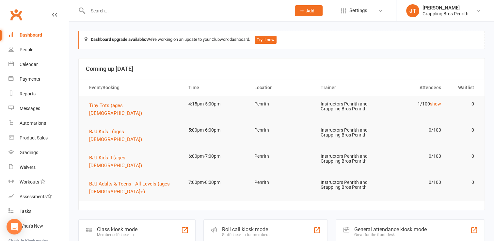
click at [21, 50] on div "People" at bounding box center [27, 49] width 14 height 5
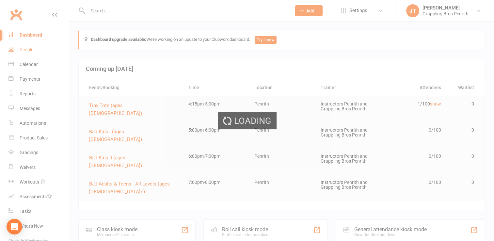
select select "50"
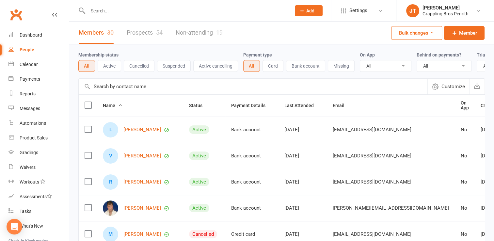
click at [115, 69] on button "Active" at bounding box center [110, 66] width 24 height 12
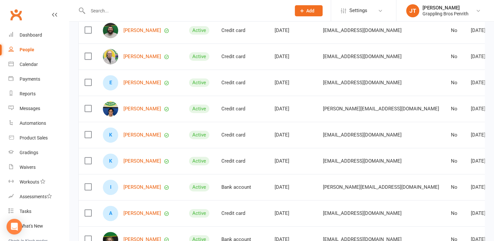
scroll to position [264, 0]
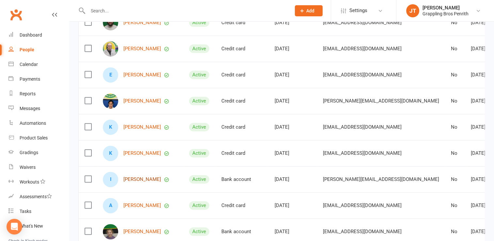
click at [140, 182] on link "[PERSON_NAME]" at bounding box center [142, 180] width 38 height 6
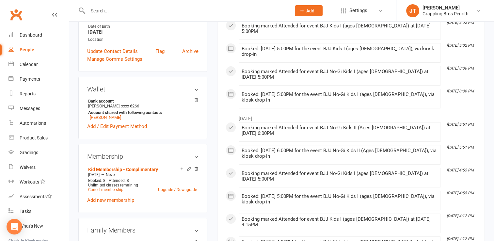
scroll to position [151, 0]
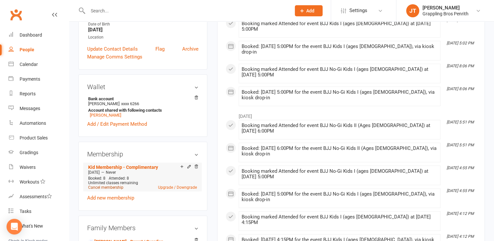
click at [108, 185] on link "Cancel membership" at bounding box center [105, 187] width 35 height 5
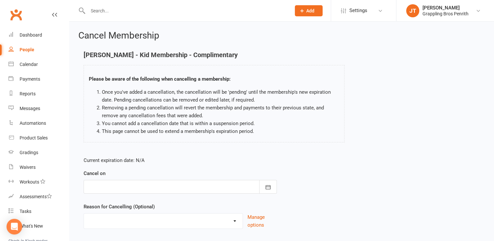
click at [215, 190] on div at bounding box center [180, 187] width 193 height 14
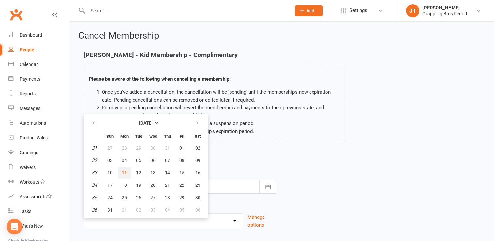
click at [123, 173] on span "11" at bounding box center [124, 172] width 5 height 5
type input "[DATE]"
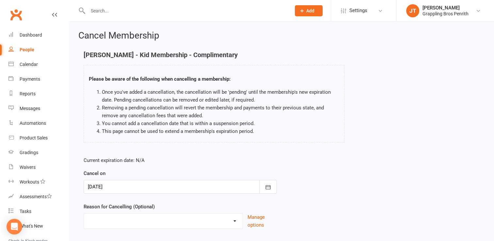
click at [113, 226] on select "Holiday Injury Other reason" at bounding box center [163, 219] width 159 height 13
select select "2"
click at [84, 213] on select "Holiday Injury Other reason" at bounding box center [163, 219] width 159 height 13
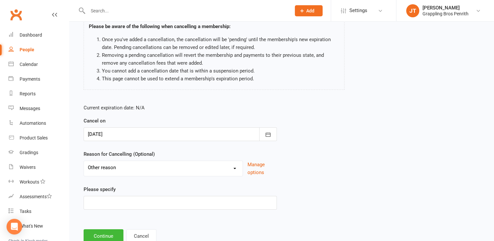
scroll to position [65, 0]
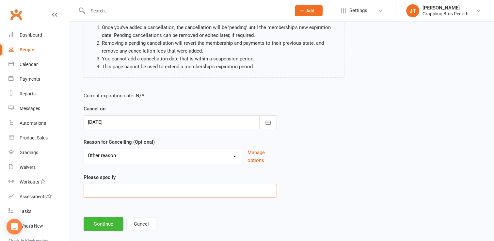
click at [170, 189] on input at bounding box center [180, 191] width 193 height 14
type input "Complimentary membership expired"
click at [114, 219] on button "Continue" at bounding box center [104, 224] width 40 height 14
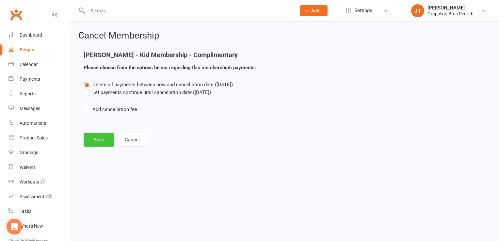
click at [103, 142] on button "Save" at bounding box center [99, 140] width 31 height 14
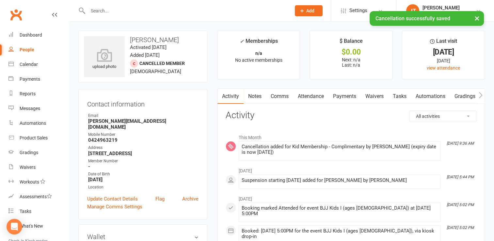
click at [20, 53] on link "People" at bounding box center [38, 49] width 60 height 15
select select "50"
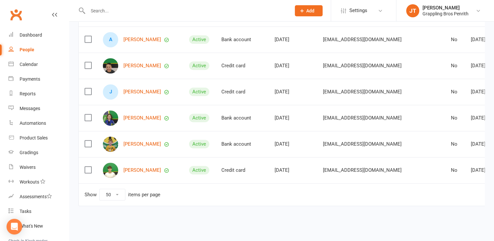
scroll to position [489, 0]
click at [131, 116] on link "[PERSON_NAME]" at bounding box center [142, 118] width 38 height 6
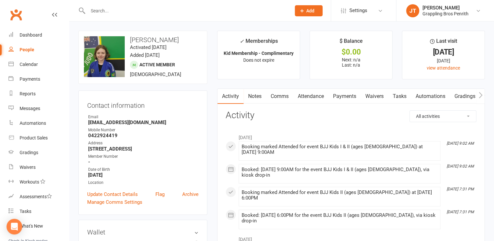
select select "50"
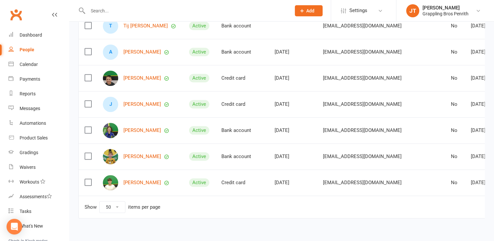
scroll to position [486, 0]
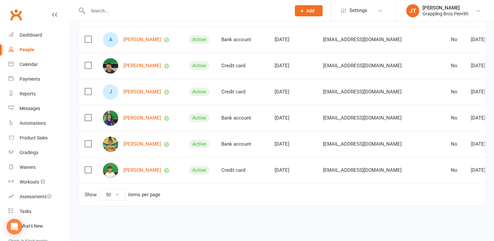
click at [88, 116] on label at bounding box center [88, 117] width 7 height 7
click at [88, 114] on input "checkbox" at bounding box center [88, 114] width 7 height 0
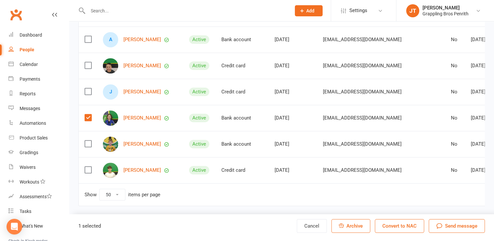
scroll to position [489, 0]
click at [9, 224] on div "Open Intercom Messenger" at bounding box center [14, 226] width 17 height 17
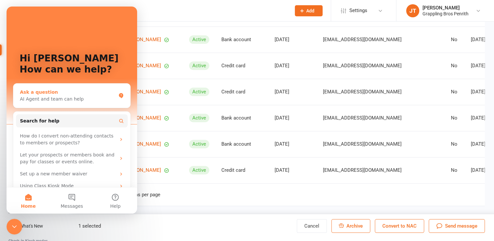
scroll to position [0, 0]
click at [49, 98] on div "AI Agent and team can help" at bounding box center [68, 99] width 96 height 7
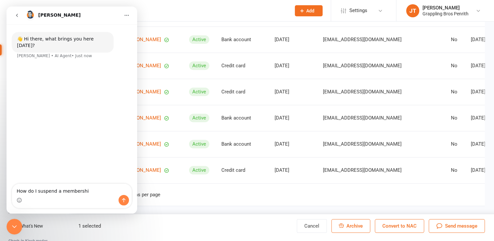
type textarea "How do I suspend a membership"
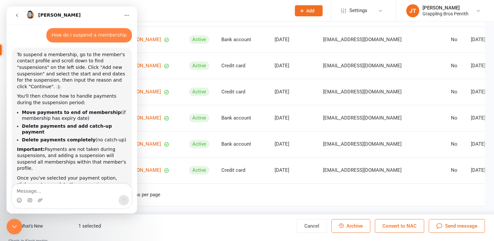
scroll to position [40, 0]
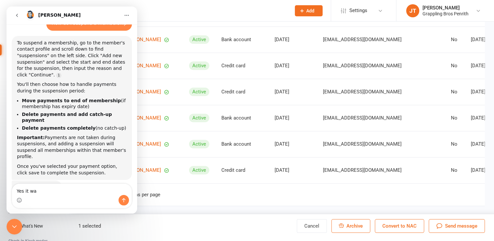
type textarea "Yes it was"
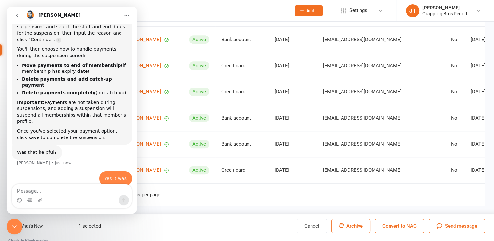
scroll to position [81, 0]
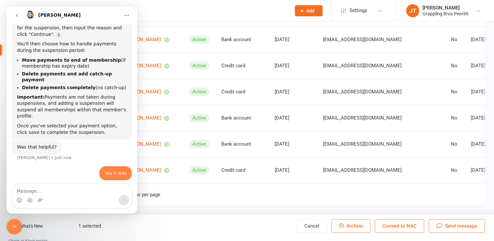
click at [128, 18] on icon "Home" at bounding box center [126, 15] width 5 height 5
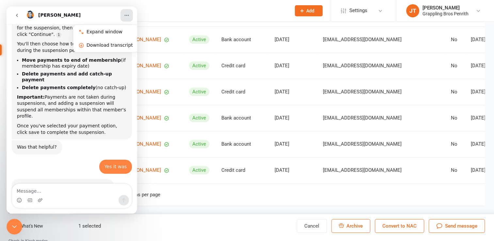
scroll to position [86, 0]
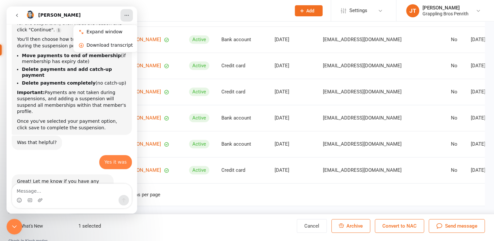
click at [14, 228] on icon "Close Intercom Messenger" at bounding box center [14, 227] width 8 height 8
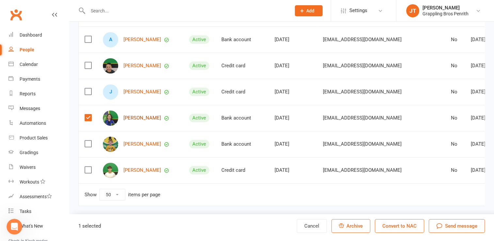
click at [135, 115] on link "[PERSON_NAME]" at bounding box center [142, 118] width 38 height 6
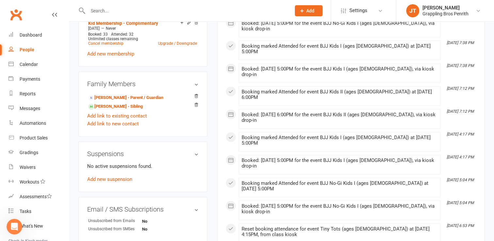
scroll to position [302, 0]
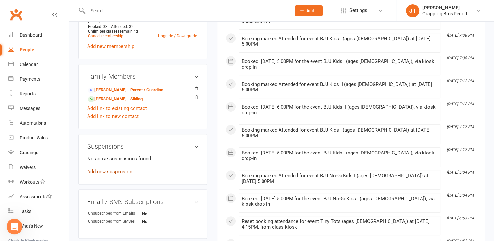
click at [126, 174] on link "Add new suspension" at bounding box center [109, 172] width 45 height 6
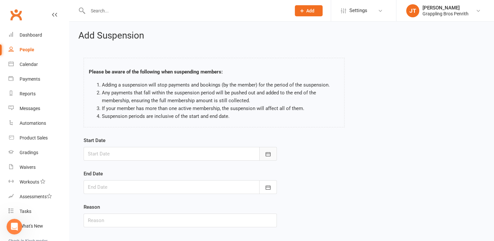
click at [268, 157] on button "button" at bounding box center [268, 154] width 18 height 14
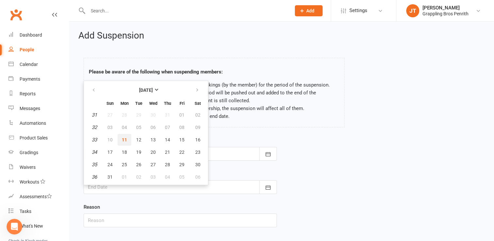
click at [124, 140] on span "11" at bounding box center [124, 139] width 5 height 5
type input "[DATE]"
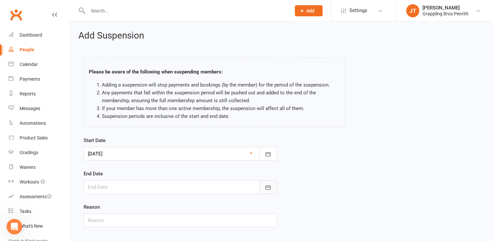
click at [268, 190] on button "button" at bounding box center [268, 187] width 18 height 14
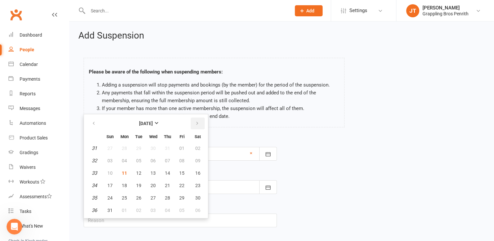
click at [195, 125] on icon "button" at bounding box center [197, 123] width 5 height 5
click at [197, 124] on icon "button" at bounding box center [197, 123] width 5 height 5
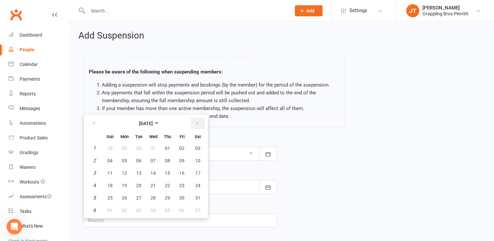
click at [197, 124] on icon "button" at bounding box center [197, 123] width 5 height 5
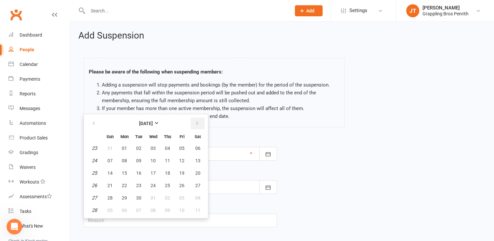
click at [197, 124] on icon "button" at bounding box center [197, 123] width 5 height 5
click at [94, 122] on icon "button" at bounding box center [93, 123] width 5 height 5
click at [197, 161] on span "13" at bounding box center [197, 160] width 5 height 5
type input "[DATE]"
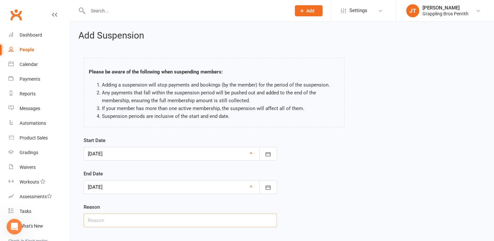
click at [173, 224] on input "text" at bounding box center [180, 220] width 193 height 14
type input "S"
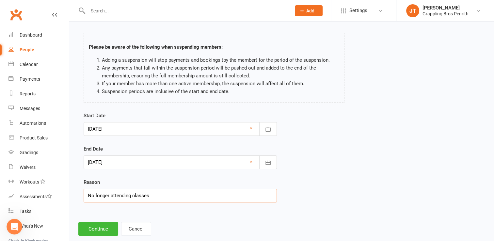
scroll to position [37, 0]
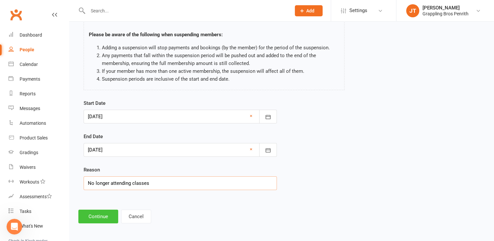
type input "No longer attending classes"
click at [98, 218] on button "Continue" at bounding box center [98, 217] width 40 height 14
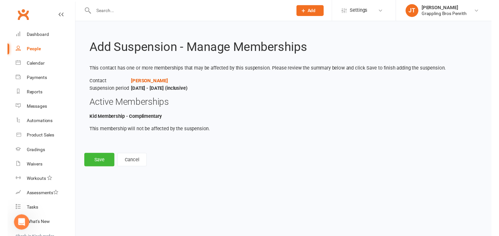
scroll to position [0, 0]
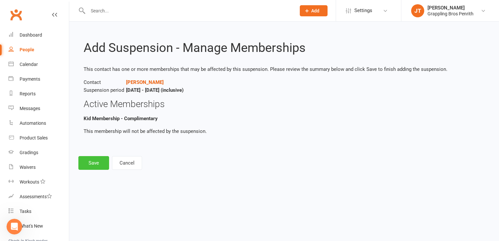
drag, startPoint x: 91, startPoint y: 168, endPoint x: 94, endPoint y: 165, distance: 4.4
click at [94, 165] on button "Save" at bounding box center [93, 163] width 31 height 14
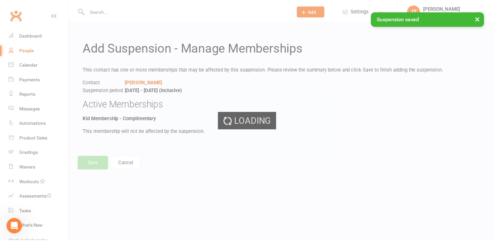
scroll to position [86, 0]
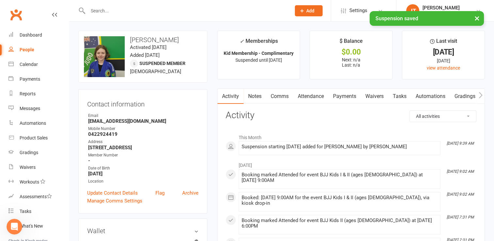
click at [31, 52] on div "People" at bounding box center [27, 49] width 15 height 5
select select "50"
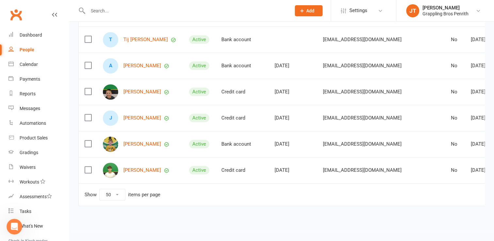
scroll to position [464, 0]
click at [136, 141] on link "[PERSON_NAME]" at bounding box center [142, 144] width 38 height 6
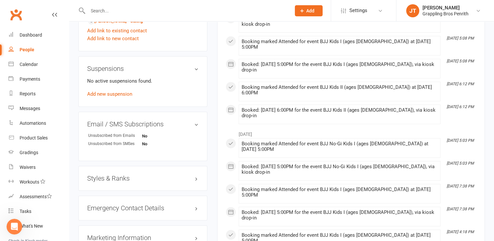
scroll to position [377, 0]
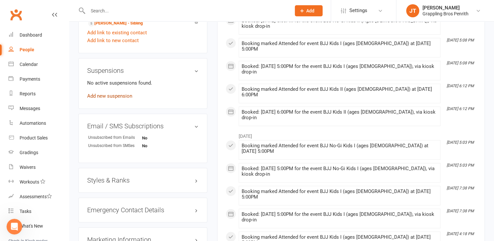
click at [129, 97] on link "Add new suspension" at bounding box center [109, 96] width 45 height 6
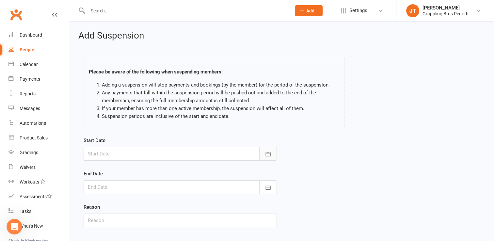
click at [266, 155] on icon "button" at bounding box center [267, 154] width 5 height 4
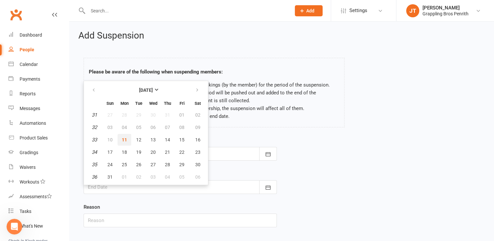
click at [123, 137] on span "11" at bounding box center [124, 139] width 5 height 5
type input "[DATE]"
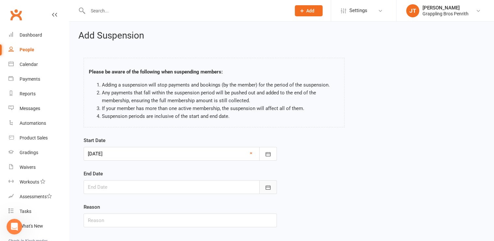
click at [270, 187] on icon "button" at bounding box center [268, 187] width 7 height 7
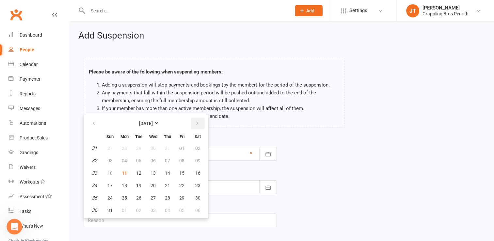
click at [196, 124] on icon "button" at bounding box center [197, 123] width 5 height 5
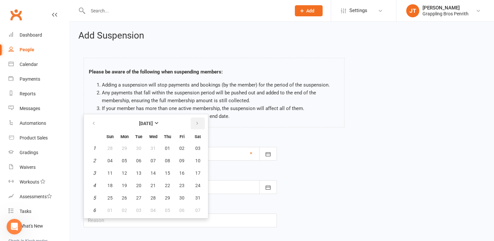
click at [196, 124] on icon "button" at bounding box center [197, 123] width 5 height 5
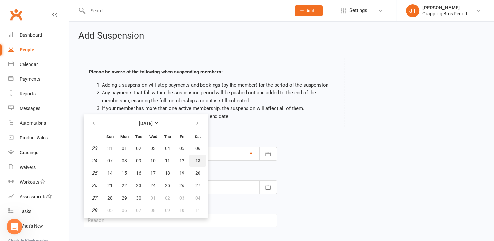
click at [196, 160] on span "13" at bounding box center [197, 160] width 5 height 5
type input "[DATE]"
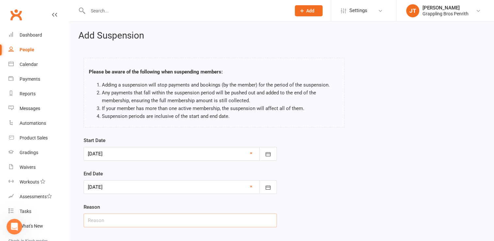
click at [138, 224] on input "text" at bounding box center [180, 220] width 193 height 14
type input "No longer attending classes"
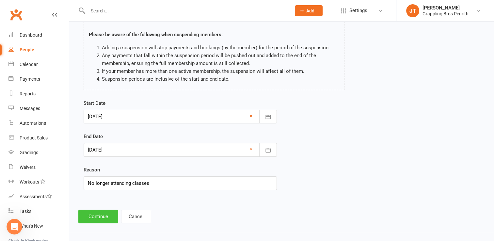
click at [103, 219] on button "Continue" at bounding box center [98, 217] width 40 height 14
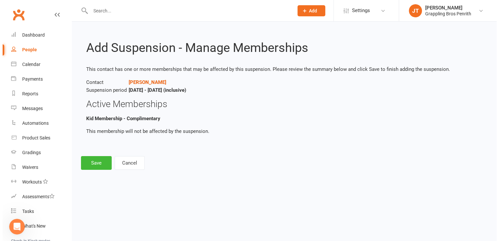
scroll to position [0, 0]
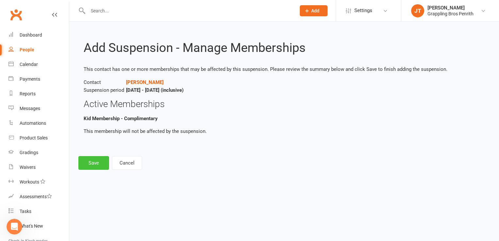
click at [94, 161] on button "Save" at bounding box center [93, 163] width 31 height 14
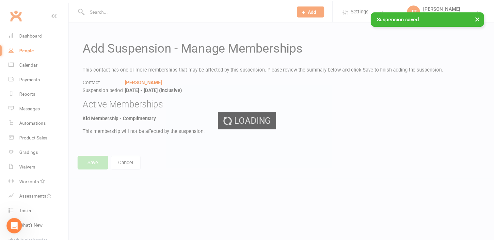
scroll to position [86, 0]
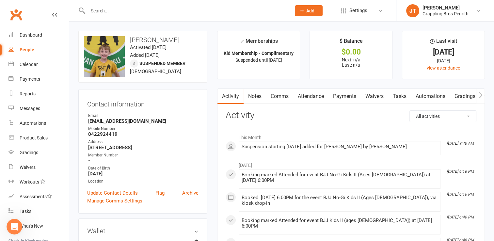
click at [30, 51] on div "People" at bounding box center [27, 49] width 15 height 5
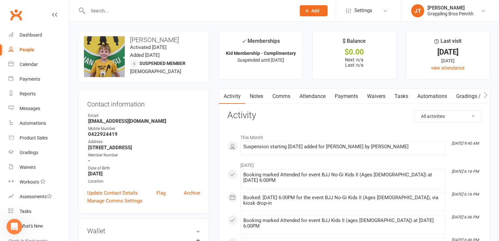
select select "50"
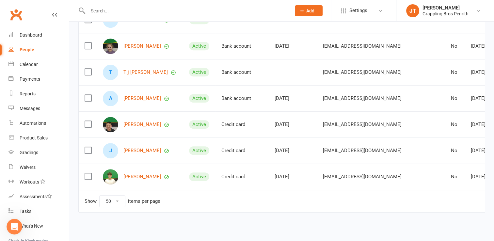
scroll to position [426, 0]
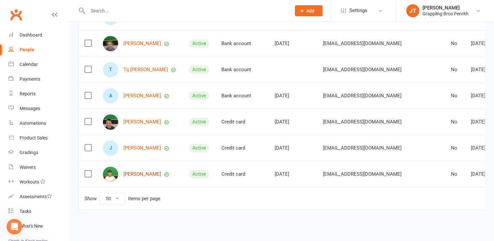
click at [146, 177] on link "[PERSON_NAME]" at bounding box center [142, 174] width 38 height 6
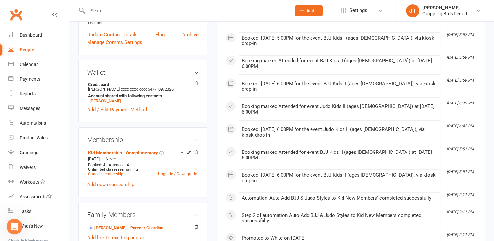
scroll to position [181, 0]
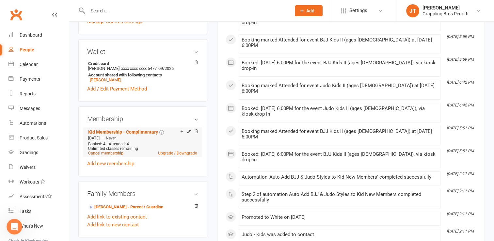
click at [110, 153] on link "Cancel membership" at bounding box center [105, 153] width 35 height 5
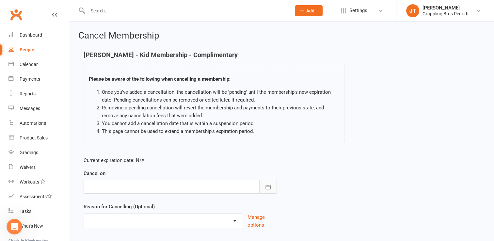
click at [269, 188] on icon "button" at bounding box center [268, 187] width 7 height 7
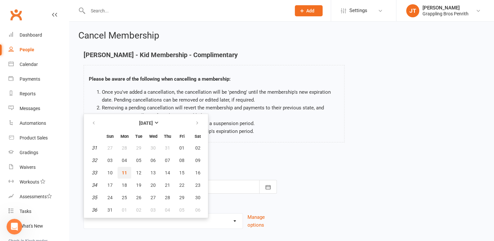
click at [127, 174] on button "11" at bounding box center [125, 173] width 14 height 12
type input "[DATE]"
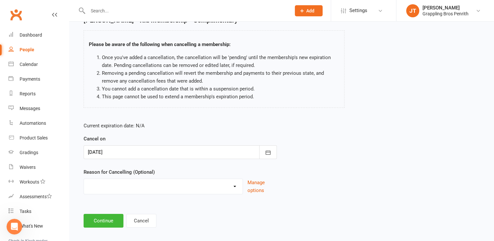
scroll to position [40, 0]
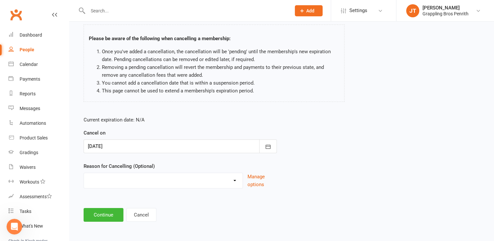
click at [191, 179] on select "Holiday Injury Other reason" at bounding box center [163, 179] width 159 height 13
select select "2"
click at [84, 173] on select "Holiday Injury Other reason" at bounding box center [163, 179] width 159 height 13
click at [165, 217] on input at bounding box center [180, 215] width 193 height 14
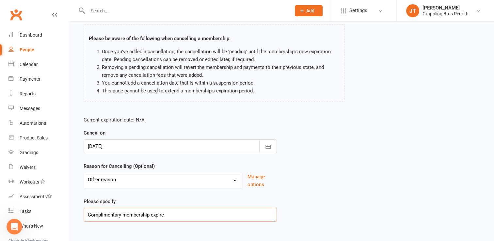
type input "Complimentary membership expired"
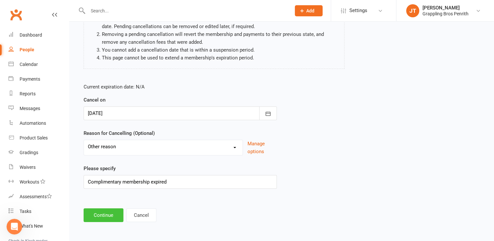
click at [97, 215] on button "Continue" at bounding box center [104, 215] width 40 height 14
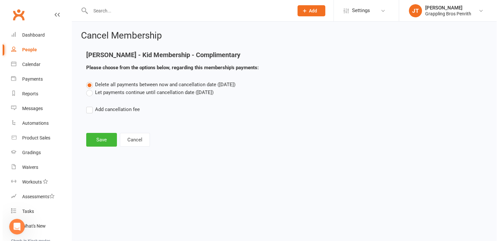
scroll to position [0, 0]
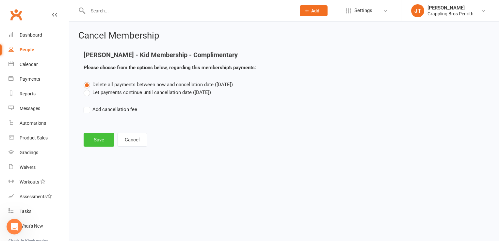
click at [90, 138] on button "Save" at bounding box center [99, 140] width 31 height 14
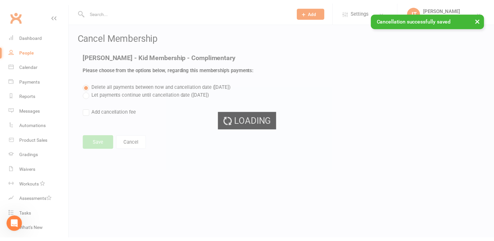
scroll to position [86, 0]
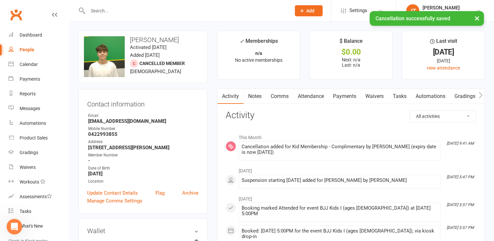
click at [22, 49] on div "People" at bounding box center [27, 49] width 15 height 5
select select "50"
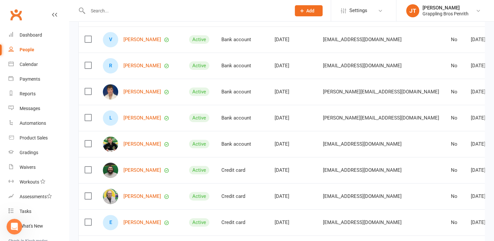
scroll to position [113, 0]
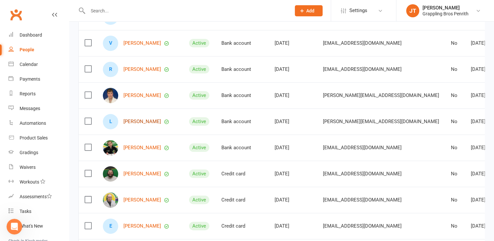
click at [139, 124] on link "[PERSON_NAME]" at bounding box center [142, 122] width 38 height 6
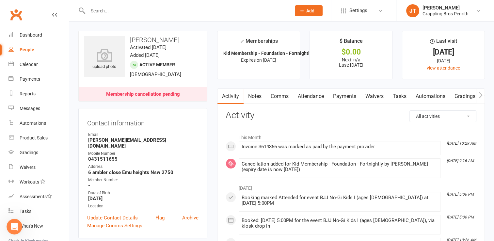
click at [29, 49] on div "People" at bounding box center [27, 49] width 15 height 5
select select "50"
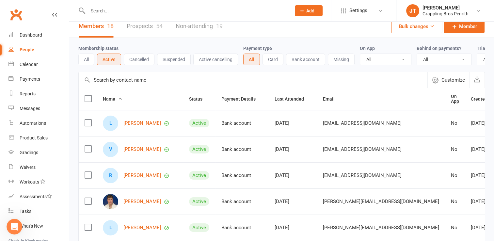
scroll to position [6, 0]
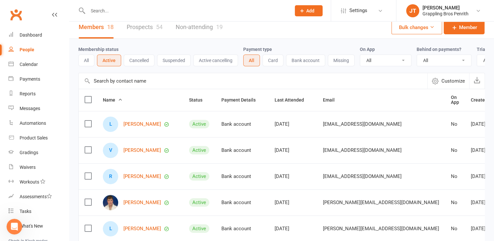
click at [153, 27] on link "Prospects 54" at bounding box center [145, 27] width 36 height 23
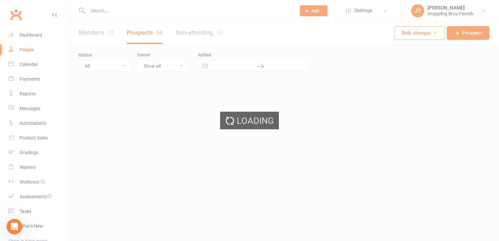
select select "50"
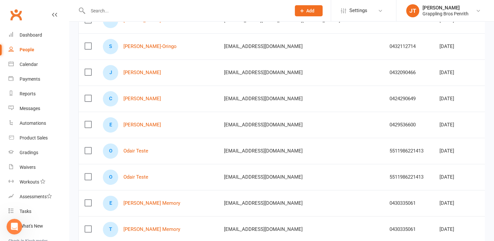
scroll to position [189, 0]
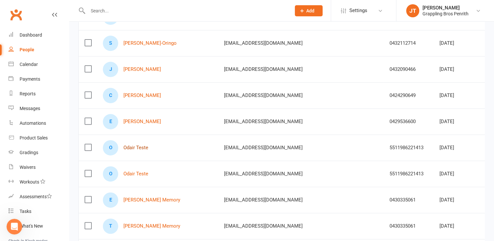
click at [132, 145] on link "Odair Teste" at bounding box center [135, 148] width 25 height 6
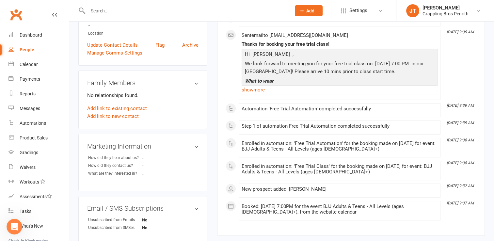
scroll to position [142, 0]
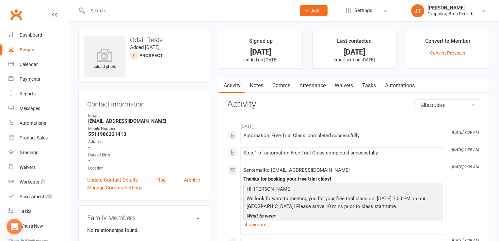
select select "50"
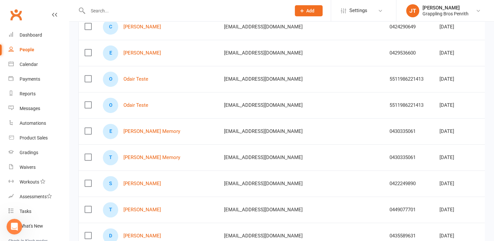
scroll to position [261, 0]
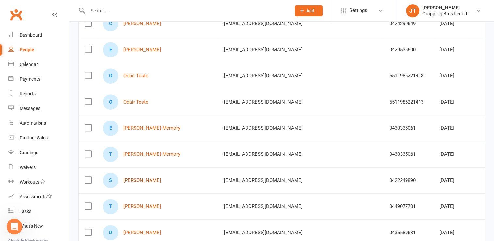
click at [136, 178] on link "[PERSON_NAME]" at bounding box center [142, 181] width 38 height 6
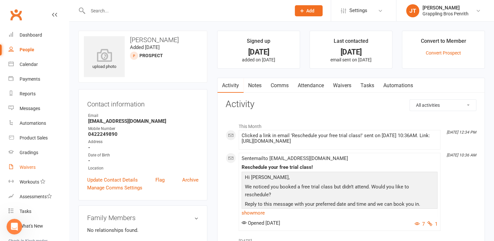
click at [29, 165] on div "Waivers" at bounding box center [28, 167] width 16 height 5
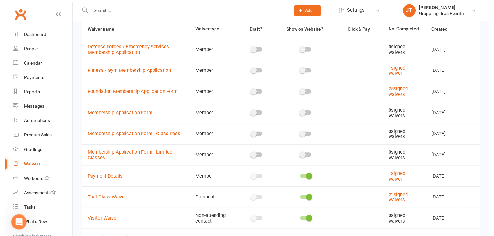
scroll to position [52, 0]
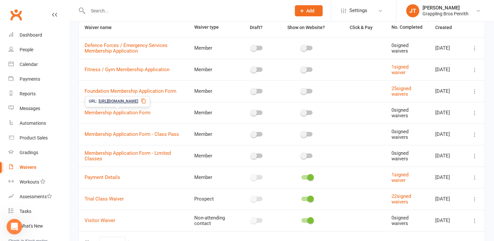
click at [146, 102] on icon at bounding box center [143, 100] width 5 height 5
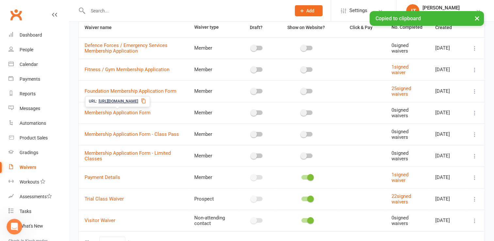
scroll to position [86, 0]
click at [27, 53] on link "People" at bounding box center [38, 49] width 60 height 15
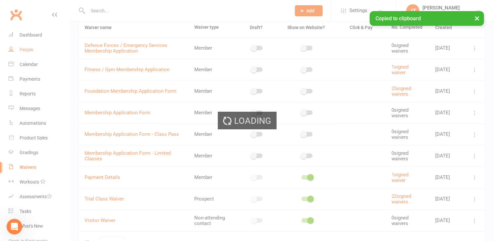
select select "50"
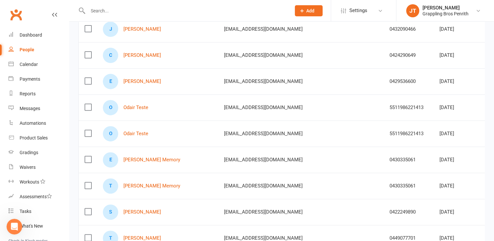
scroll to position [231, 0]
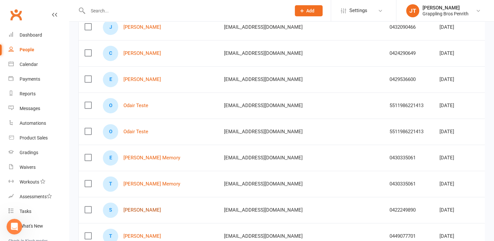
click at [146, 208] on link "[PERSON_NAME]" at bounding box center [142, 210] width 38 height 6
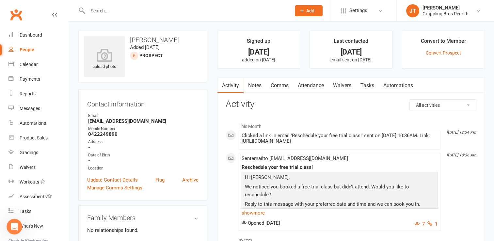
click at [278, 86] on link "Comms" at bounding box center [279, 85] width 27 height 15
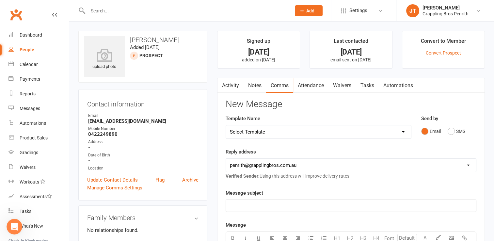
click at [403, 134] on select "Select Template [SMS] [Default template - review before using] Appointment remi…" at bounding box center [318, 131] width 185 height 13
select select "21"
click at [226, 125] on select "Select Template [SMS] [Default template - review before using] Appointment remi…" at bounding box center [318, 131] width 185 height 13
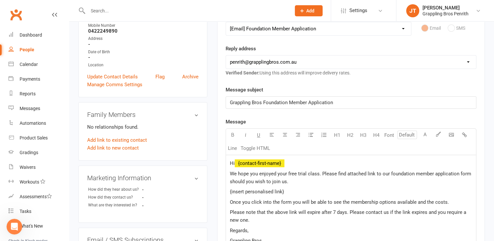
scroll to position [107, 0]
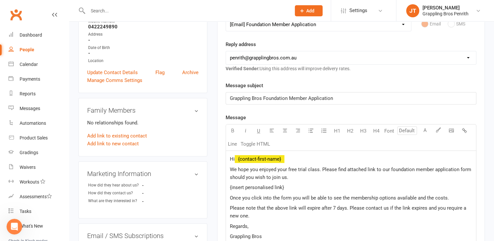
click at [295, 160] on p "Hi ﻿ {contact-first-name}" at bounding box center [351, 159] width 242 height 8
drag, startPoint x: 287, startPoint y: 169, endPoint x: 259, endPoint y: 171, distance: 28.1
click at [259, 171] on span "We hope you enjoyed your free trial class. Please find attached link to our fou…" at bounding box center [351, 173] width 243 height 14
click at [415, 169] on span "We [PERSON_NAME] enjoyed his free trial class. Please find attached link to our…" at bounding box center [340, 173] width 220 height 14
click at [292, 187] on p "{insert personalised link}" at bounding box center [351, 187] width 242 height 8
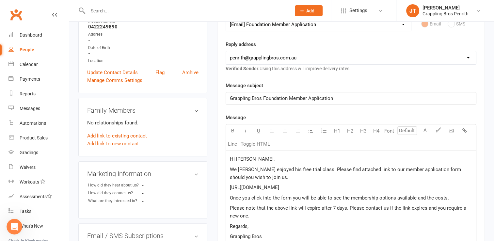
click at [405, 225] on p "Regards," at bounding box center [351, 226] width 242 height 8
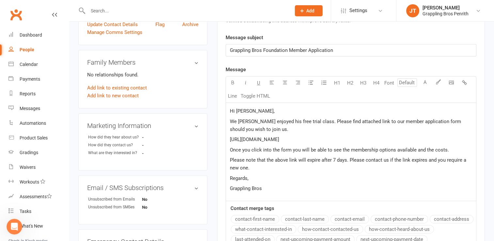
scroll to position [157, 0]
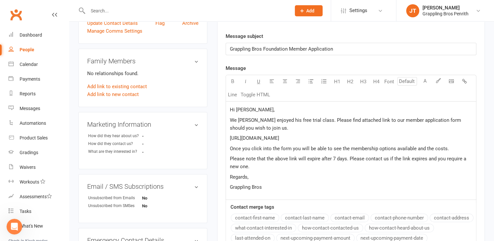
click at [349, 159] on span "Please note that the above link will expire after 7 days. Please contact us if …" at bounding box center [349, 163] width 238 height 14
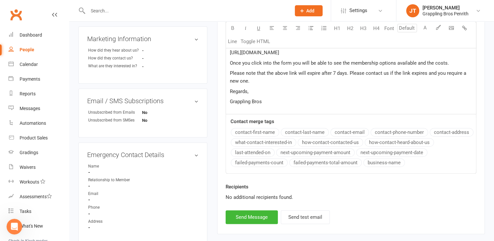
scroll to position [246, 0]
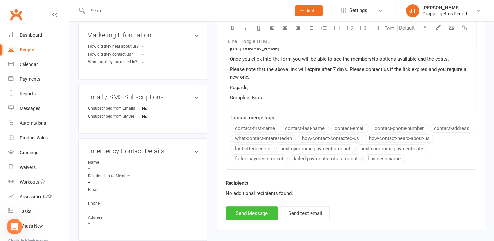
click at [248, 215] on button "Send Message" at bounding box center [252, 213] width 52 height 14
select select
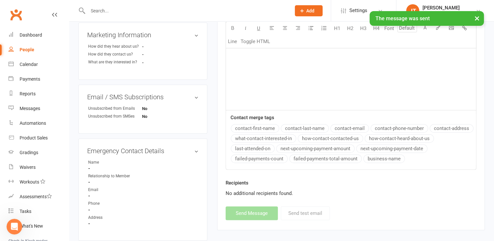
scroll to position [86, 0]
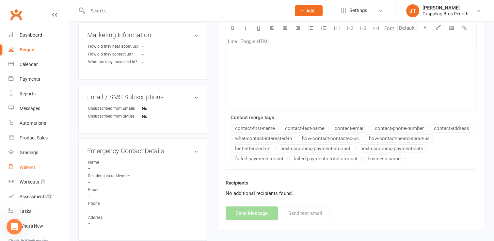
click at [31, 168] on div "Waivers" at bounding box center [28, 167] width 16 height 5
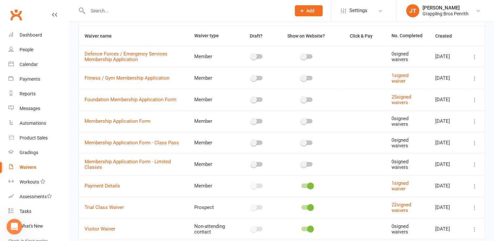
scroll to position [44, 0]
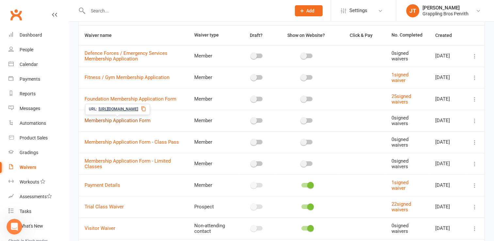
click at [138, 120] on link "Membership Application Form" at bounding box center [118, 121] width 66 height 6
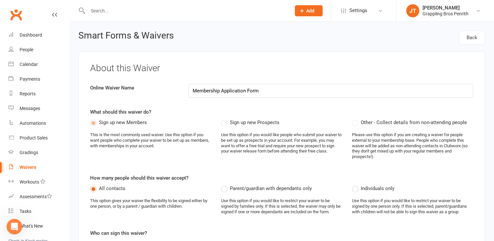
select select "applies_to_all_signees"
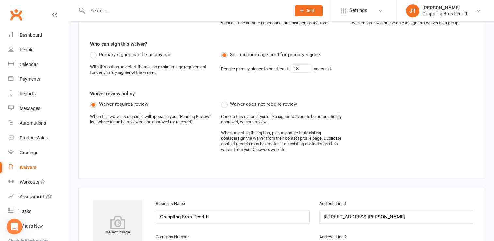
scroll to position [123, 0]
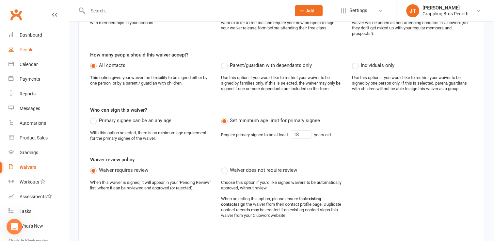
click at [24, 50] on div "People" at bounding box center [27, 49] width 14 height 5
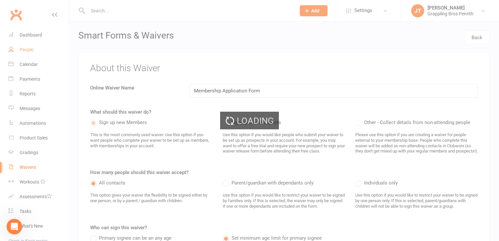
select select "50"
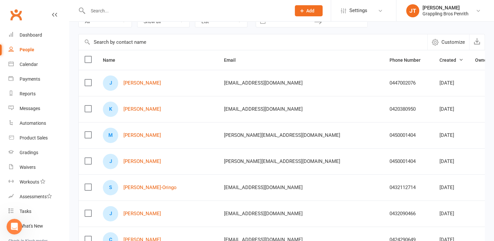
scroll to position [41, 0]
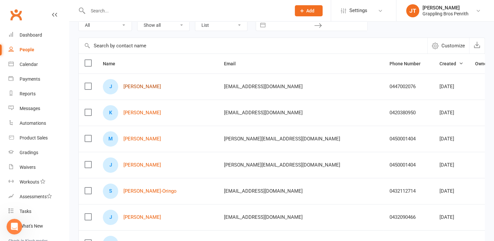
click at [143, 85] on link "[PERSON_NAME]" at bounding box center [142, 87] width 38 height 6
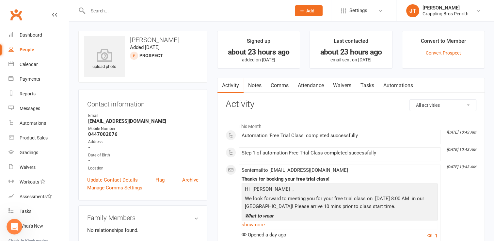
select select "50"
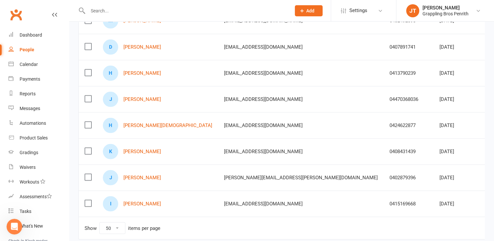
scroll to position [1209, 0]
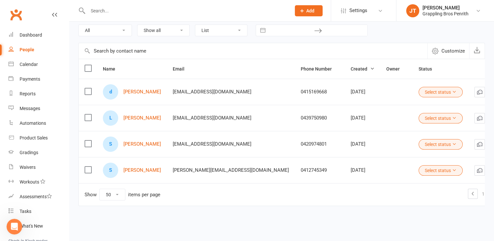
scroll to position [34, 0]
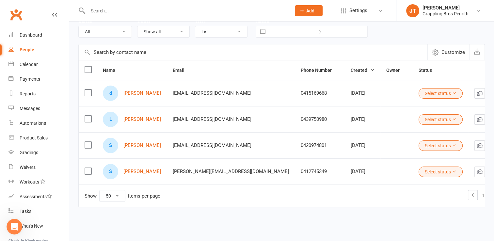
click at [27, 48] on div "People" at bounding box center [27, 49] width 15 height 5
click at [22, 50] on div "People" at bounding box center [27, 49] width 15 height 5
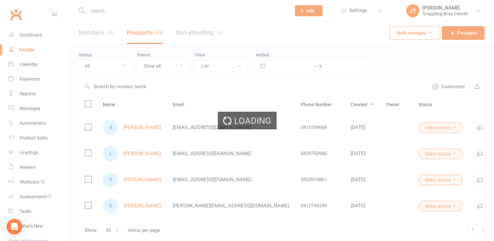
select select "applies_to_all_signees"
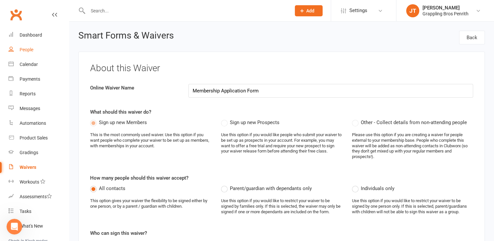
click at [27, 50] on div "People" at bounding box center [27, 49] width 14 height 5
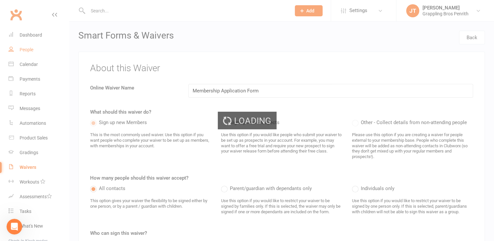
select select "50"
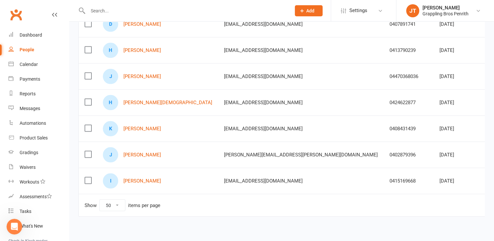
scroll to position [1234, 0]
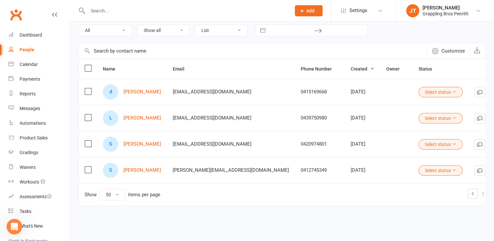
scroll to position [34, 0]
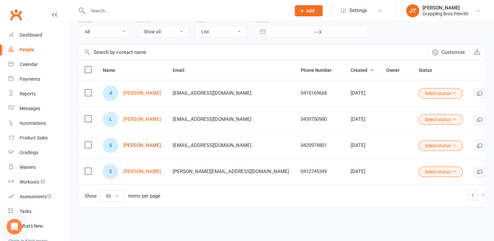
click at [142, 146] on link "[PERSON_NAME]" at bounding box center [142, 146] width 38 height 6
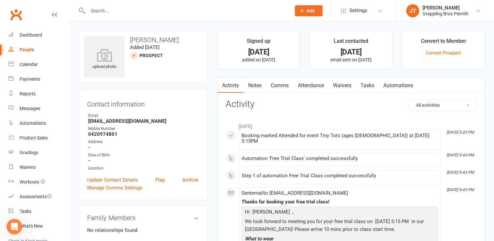
click at [288, 117] on div "March [DATE] 5:23 PM Booking marked Attended for event Tiny Tots (ages [DEMOGRA…" at bounding box center [351, 220] width 251 height 211
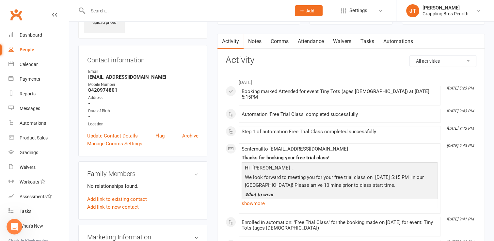
scroll to position [45, 0]
click at [264, 198] on link "show more" at bounding box center [340, 202] width 196 height 9
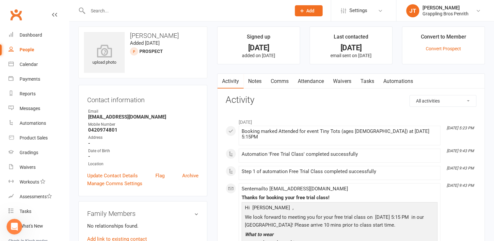
scroll to position [0, 0]
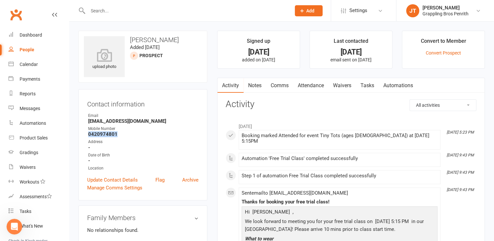
drag, startPoint x: 119, startPoint y: 135, endPoint x: 87, endPoint y: 135, distance: 32.0
click at [87, 135] on li "Mobile Number [PHONE_NUMBER]" at bounding box center [142, 131] width 111 height 11
copy strong "0420974801"
click at [167, 121] on strong "[EMAIL_ADDRESS][DOMAIN_NAME]" at bounding box center [143, 121] width 110 height 6
drag, startPoint x: 167, startPoint y: 121, endPoint x: 88, endPoint y: 121, distance: 79.7
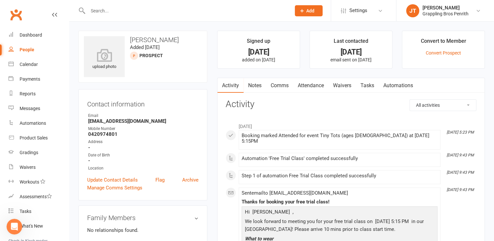
click at [88, 121] on strong "[EMAIL_ADDRESS][DOMAIN_NAME]" at bounding box center [143, 121] width 110 height 6
copy strong "[EMAIL_ADDRESS][DOMAIN_NAME]"
select select "50"
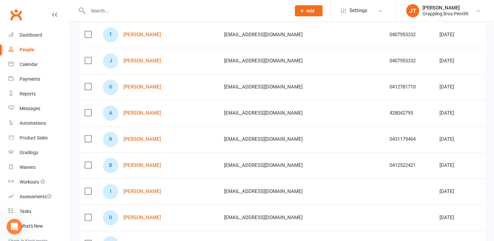
scroll to position [1238, 0]
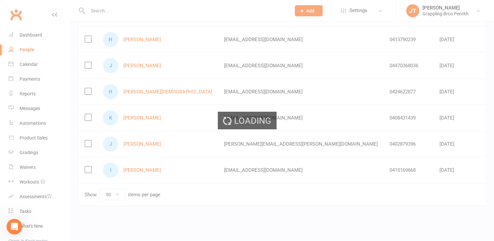
scroll to position [34, 0]
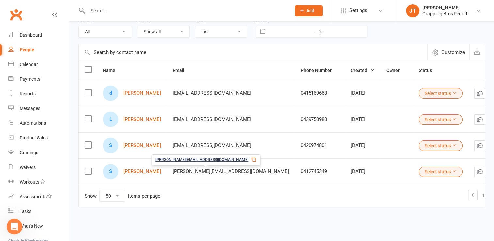
click at [251, 160] on icon at bounding box center [253, 159] width 5 height 5
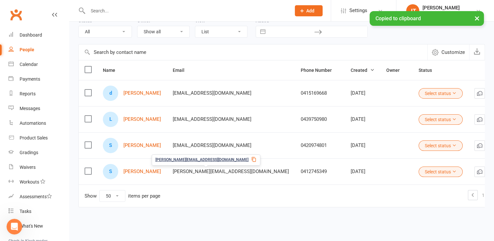
scroll to position [86, 0]
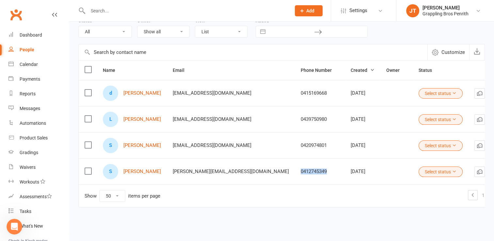
drag, startPoint x: 292, startPoint y: 170, endPoint x: 263, endPoint y: 170, distance: 28.4
click at [301, 170] on div "0412745349" at bounding box center [320, 172] width 38 height 6
copy div "0412745349"
click at [138, 170] on link "[PERSON_NAME]" at bounding box center [142, 172] width 38 height 6
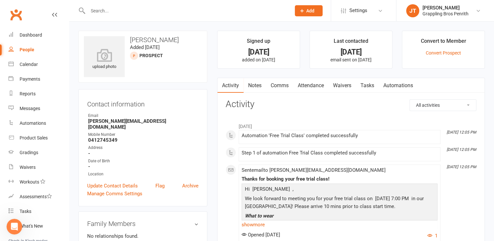
select select "50"
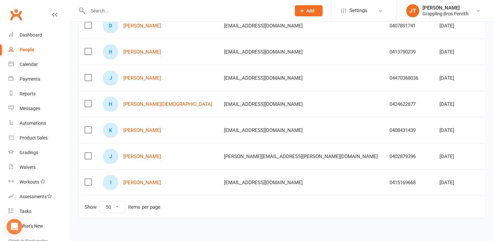
scroll to position [1238, 0]
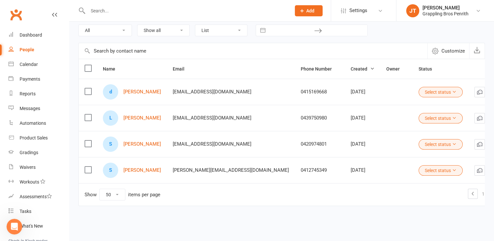
scroll to position [34, 0]
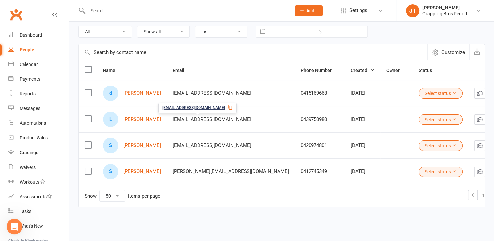
click at [228, 107] on icon at bounding box center [230, 107] width 5 height 5
click at [136, 118] on link "[PERSON_NAME]" at bounding box center [142, 120] width 38 height 6
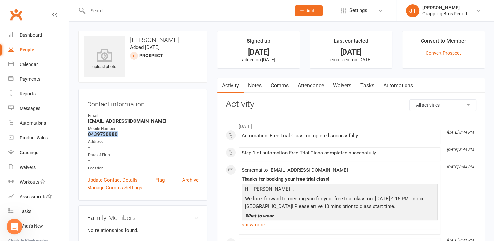
drag, startPoint x: 121, startPoint y: 136, endPoint x: 88, endPoint y: 135, distance: 32.7
click at [88, 135] on strong "0439750980" at bounding box center [143, 134] width 110 height 6
copy strong "0439750980"
click at [259, 224] on link "show more" at bounding box center [340, 224] width 196 height 9
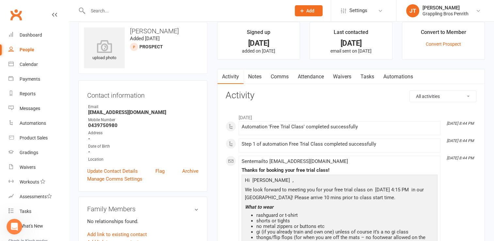
scroll to position [4, 0]
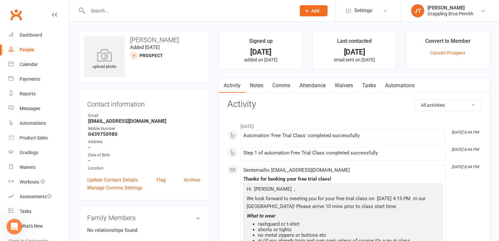
select select "50"
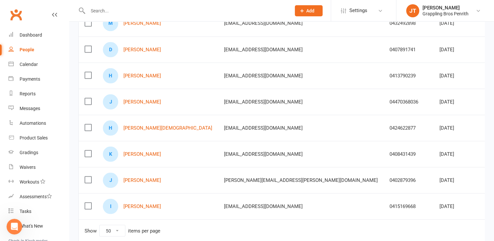
scroll to position [1238, 0]
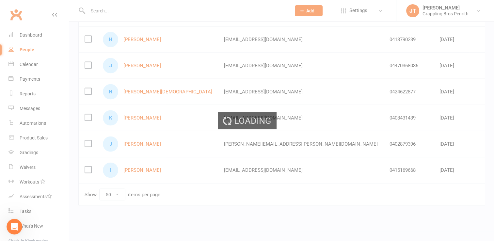
scroll to position [34, 0]
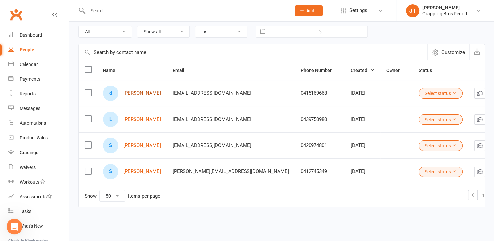
drag, startPoint x: 161, startPoint y: 93, endPoint x: 124, endPoint y: 93, distance: 37.5
click at [124, 93] on td "d [PERSON_NAME]" at bounding box center [132, 93] width 70 height 26
copy link "[PERSON_NAME]"
click at [225, 84] on div "[EMAIL_ADDRESS][DOMAIN_NAME]" at bounding box center [200, 81] width 78 height 11
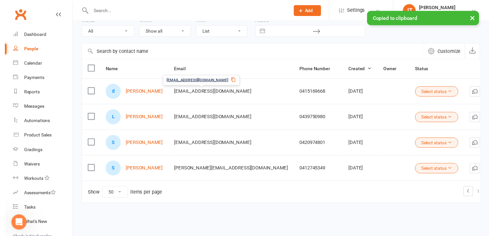
scroll to position [86, 0]
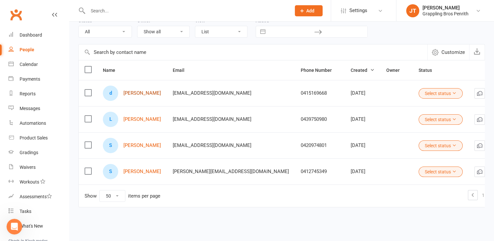
click at [131, 94] on link "[PERSON_NAME]" at bounding box center [142, 93] width 38 height 6
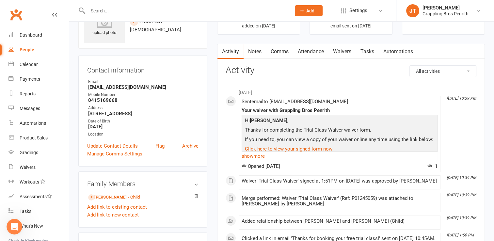
scroll to position [39, 0]
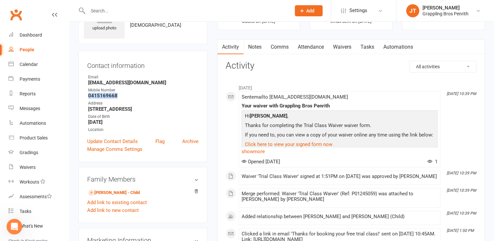
drag, startPoint x: 124, startPoint y: 96, endPoint x: 88, endPoint y: 97, distance: 35.9
click at [88, 97] on strong "0415169668" at bounding box center [143, 96] width 110 height 6
copy strong "0415169668"
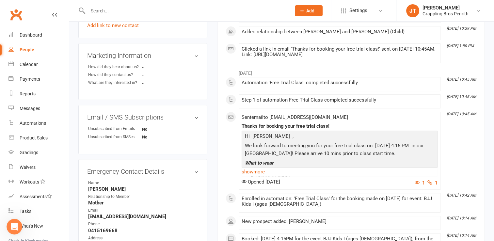
scroll to position [224, 0]
select select "50"
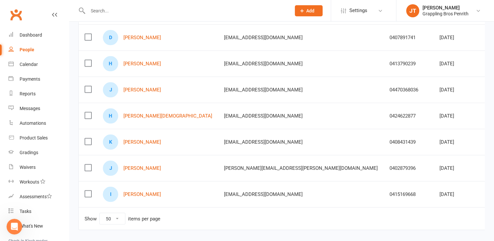
scroll to position [1238, 0]
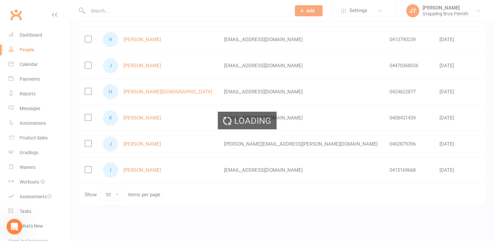
scroll to position [34, 0]
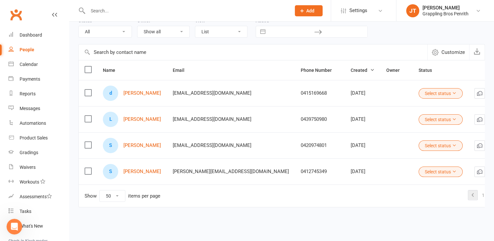
click at [469, 194] on icon at bounding box center [473, 195] width 8 height 8
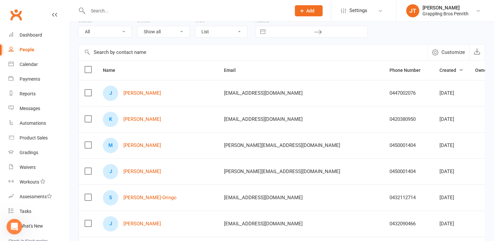
scroll to position [1238, 0]
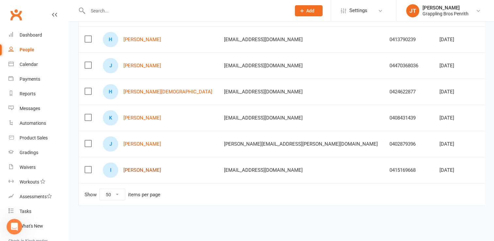
click at [147, 167] on link "[PERSON_NAME]" at bounding box center [142, 170] width 38 height 6
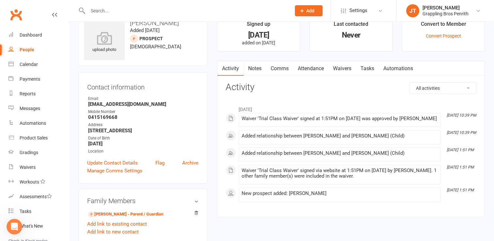
scroll to position [19, 0]
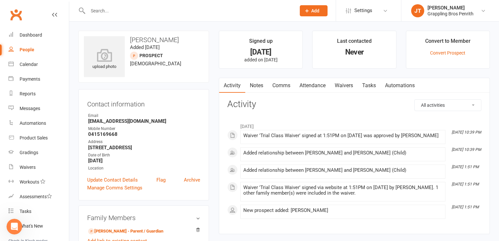
select select "50"
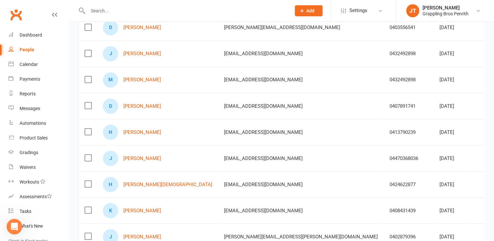
scroll to position [1238, 0]
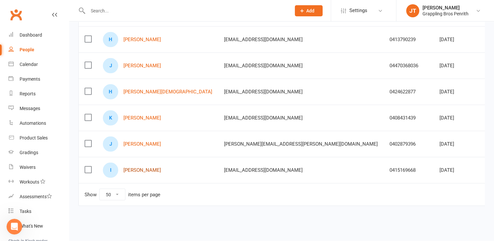
click at [134, 167] on link "[PERSON_NAME]" at bounding box center [142, 170] width 38 height 6
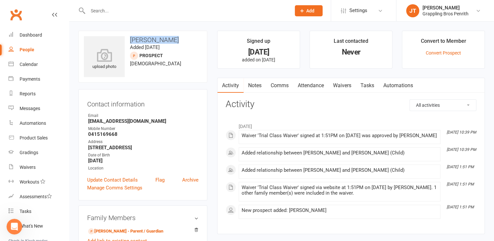
drag, startPoint x: 176, startPoint y: 42, endPoint x: 130, endPoint y: 40, distance: 46.1
click at [130, 40] on h3 "[PERSON_NAME]" at bounding box center [143, 39] width 118 height 7
copy h3 "[PERSON_NAME]"
click at [274, 85] on link "Comms" at bounding box center [279, 85] width 27 height 15
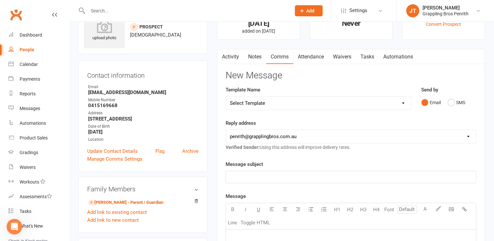
scroll to position [25, 0]
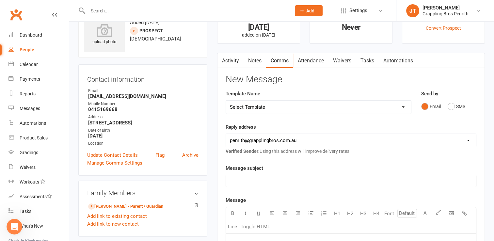
click at [228, 58] on link "Activity" at bounding box center [230, 60] width 26 height 15
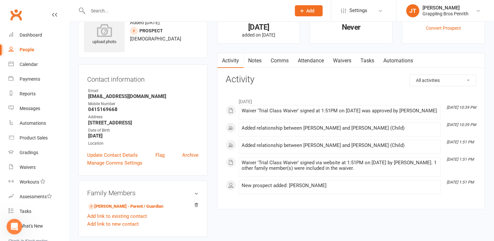
click at [340, 180] on li "[DATE] 1:51 PM New prospect added: [PERSON_NAME]" at bounding box center [340, 187] width 202 height 14
click at [311, 61] on link "Attendance" at bounding box center [310, 60] width 35 height 15
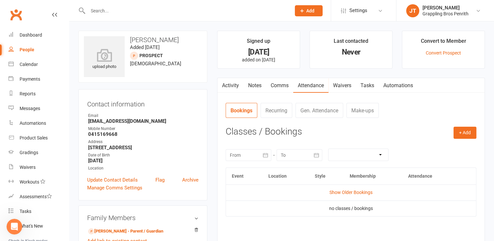
click at [29, 47] on div "People" at bounding box center [27, 49] width 15 height 5
select select "50"
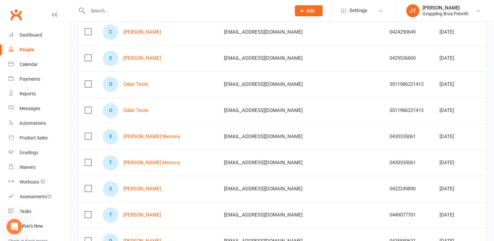
scroll to position [254, 0]
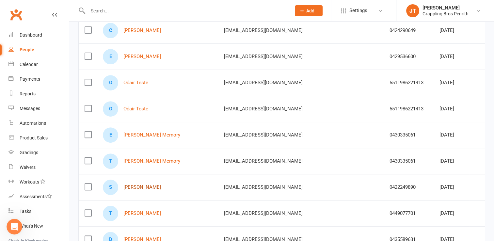
click at [140, 185] on link "[PERSON_NAME]" at bounding box center [142, 187] width 38 height 6
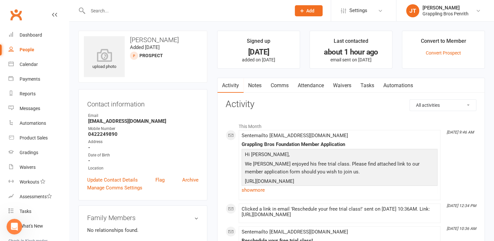
click at [21, 49] on div "People" at bounding box center [27, 49] width 15 height 5
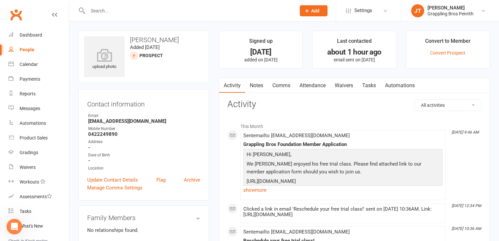
select select "50"
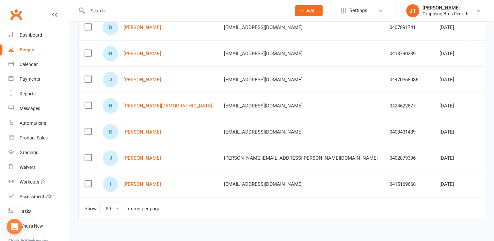
scroll to position [1238, 0]
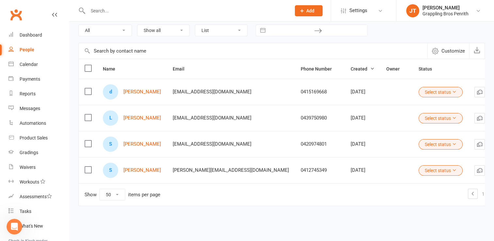
scroll to position [34, 0]
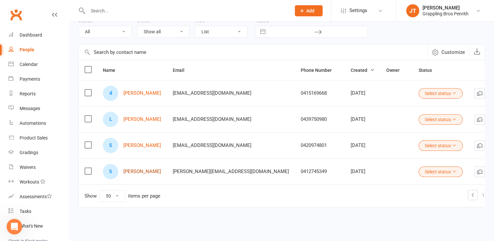
click at [141, 171] on link "[PERSON_NAME]" at bounding box center [142, 172] width 38 height 6
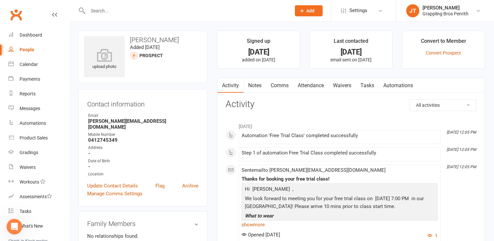
select select "50"
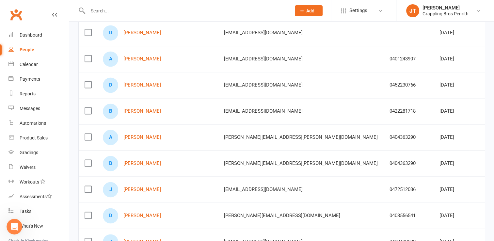
scroll to position [1238, 0]
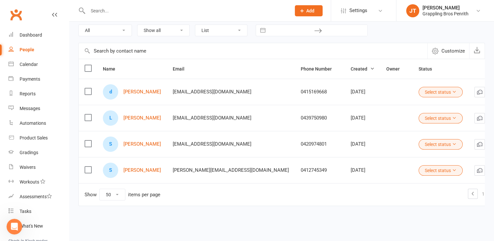
scroll to position [34, 0]
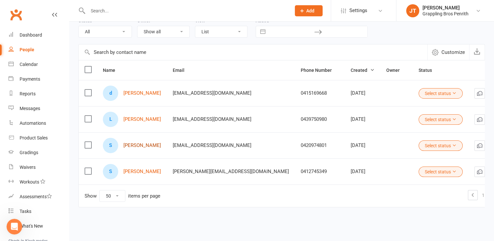
click at [145, 143] on link "[PERSON_NAME]" at bounding box center [142, 146] width 38 height 6
